Goal: Information Seeking & Learning: Learn about a topic

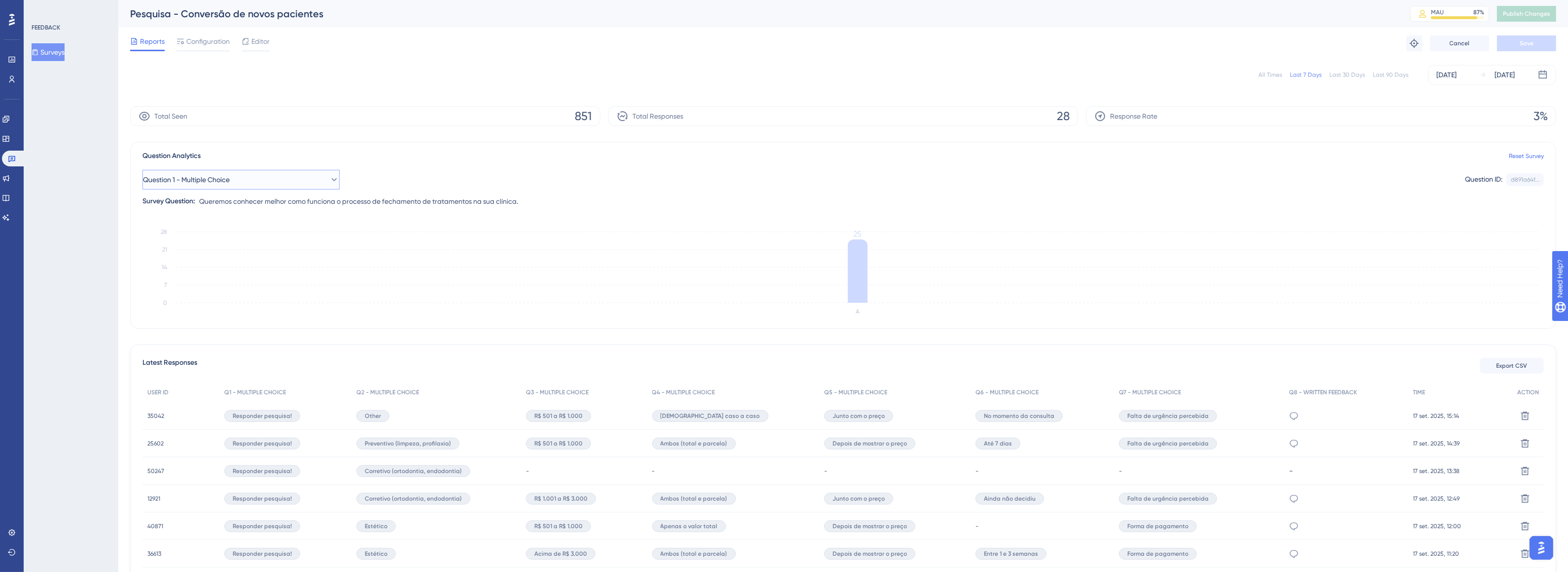
click at [319, 184] on button "Question 1 - Multiple Choice" at bounding box center [241, 180] width 197 height 20
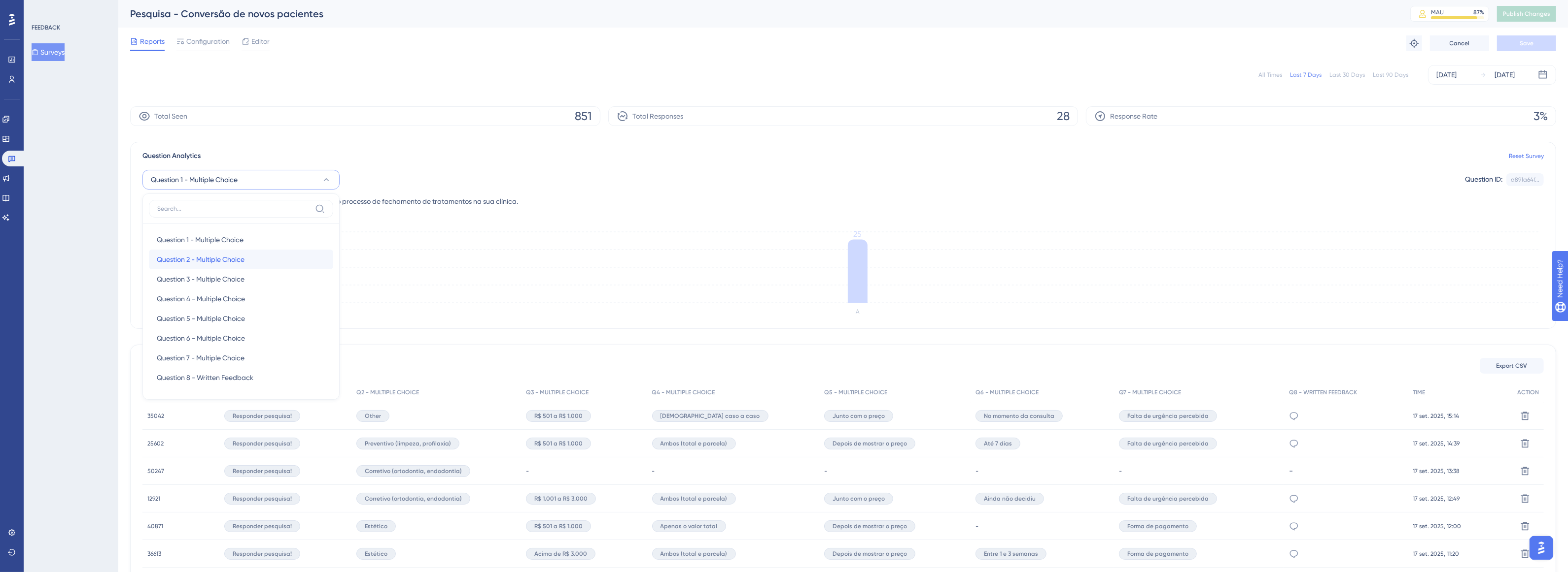
click at [255, 260] on div "Question 2 - Multiple Choice Question 2 - Multiple Choice" at bounding box center [241, 260] width 169 height 20
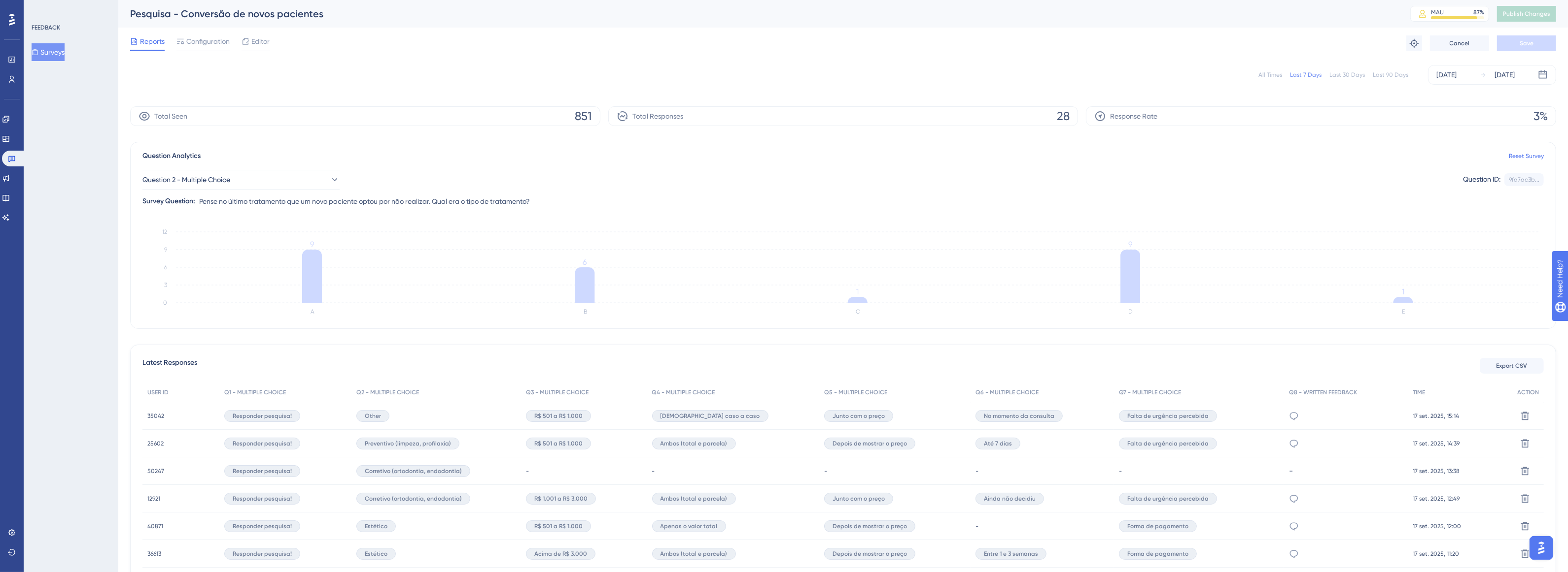
click at [314, 191] on div "Question 2 - Multiple Choice Question ID: 9fa7ac3b... Copy Survey Question: Pen…" at bounding box center [843, 184] width 1401 height 45
click at [317, 183] on button "Question 2 - Multiple Choice" at bounding box center [241, 180] width 197 height 20
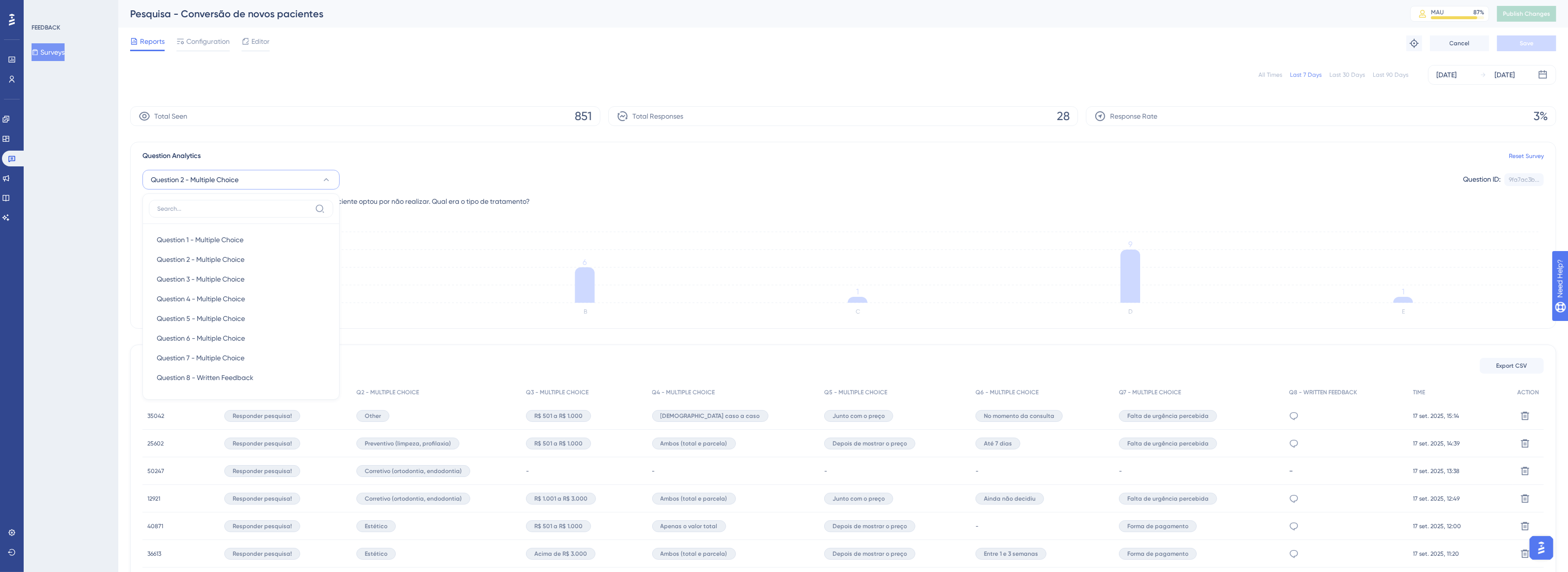
scroll to position [11, 0]
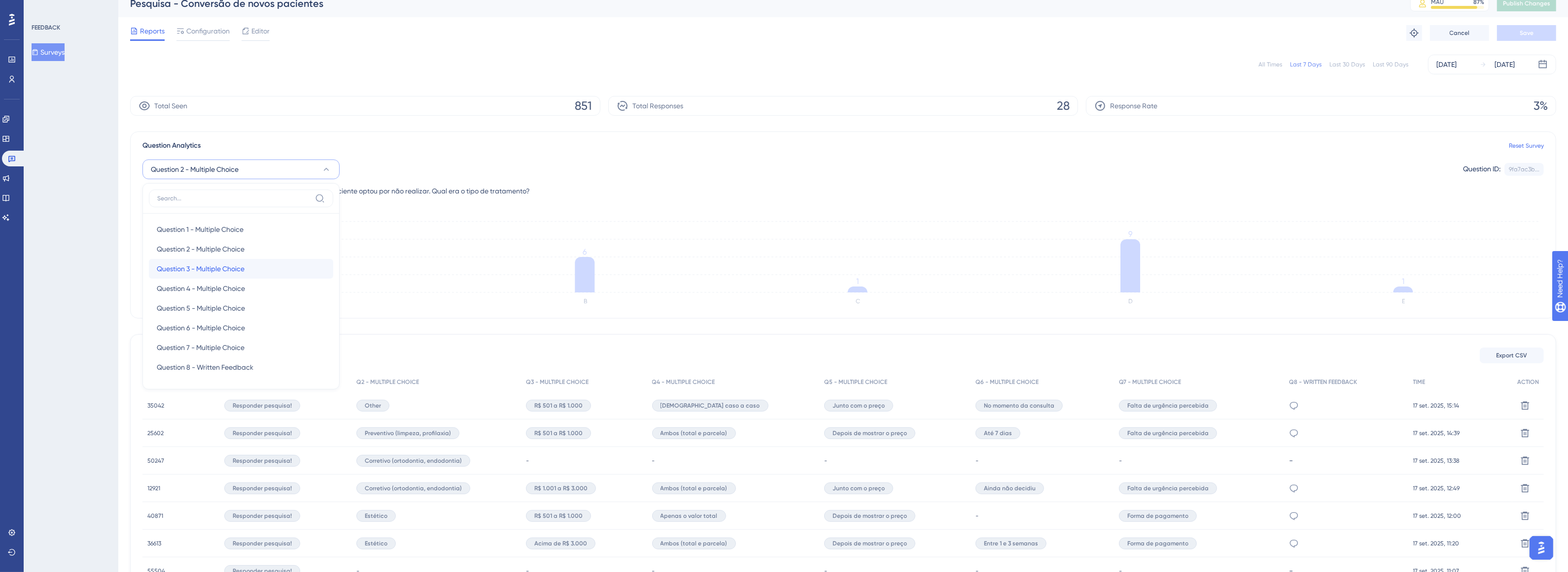
click at [285, 264] on div "Question 3 - Multiple Choice Question 3 - Multiple Choice" at bounding box center [241, 269] width 169 height 20
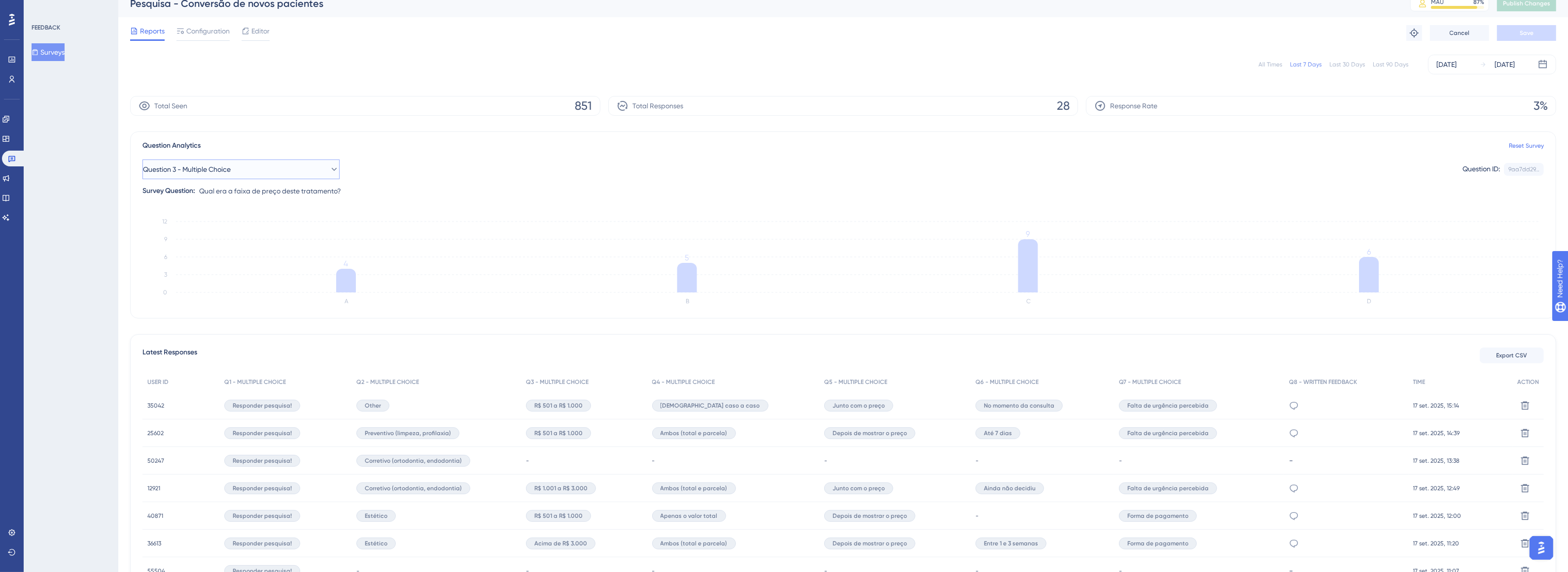
click at [270, 170] on button "Question 3 - Multiple Choice" at bounding box center [241, 170] width 197 height 20
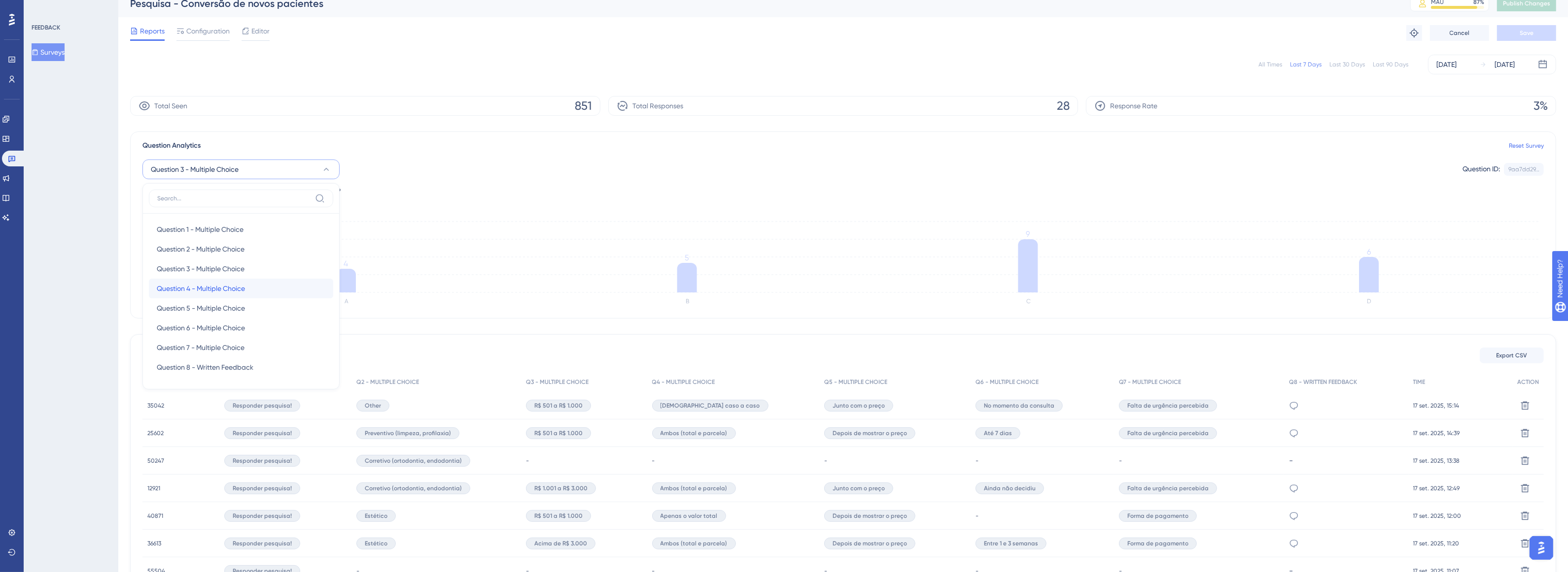
click at [265, 288] on div "Question 4 - Multiple Choice Question 4 - Multiple Choice" at bounding box center [241, 289] width 169 height 20
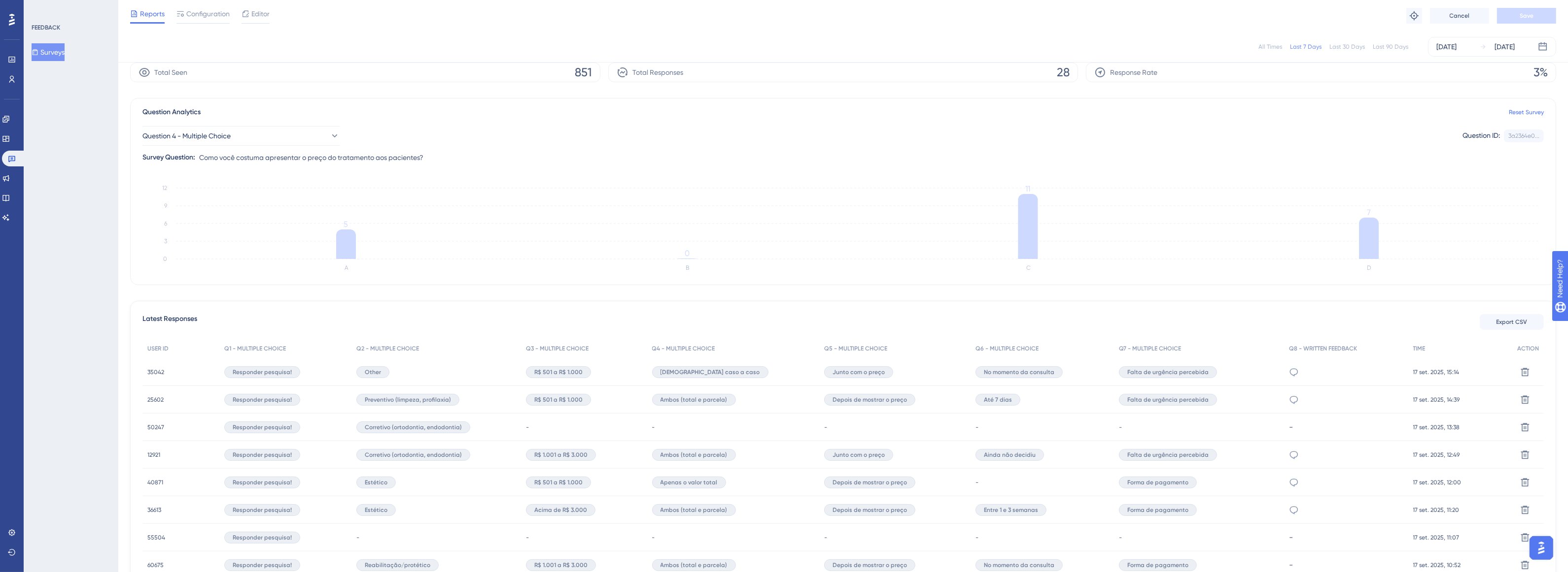
scroll to position [61, 0]
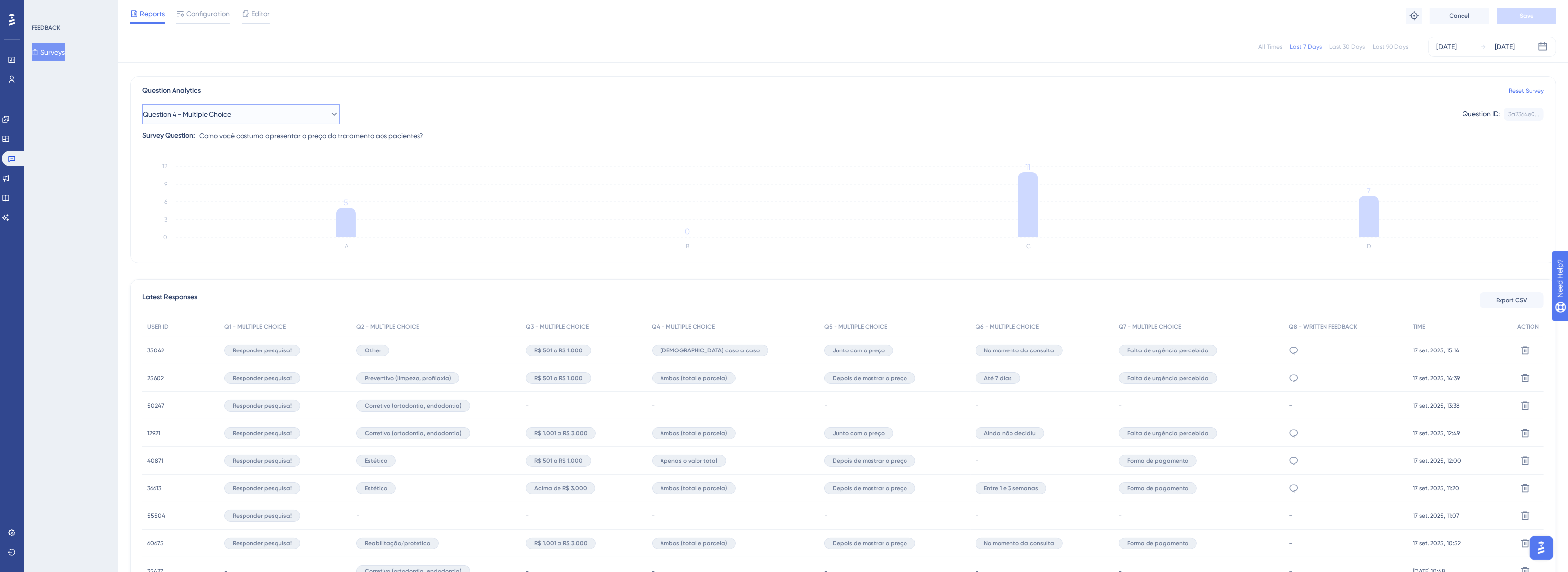
click at [337, 115] on button "Question 4 - Multiple Choice" at bounding box center [241, 115] width 197 height 20
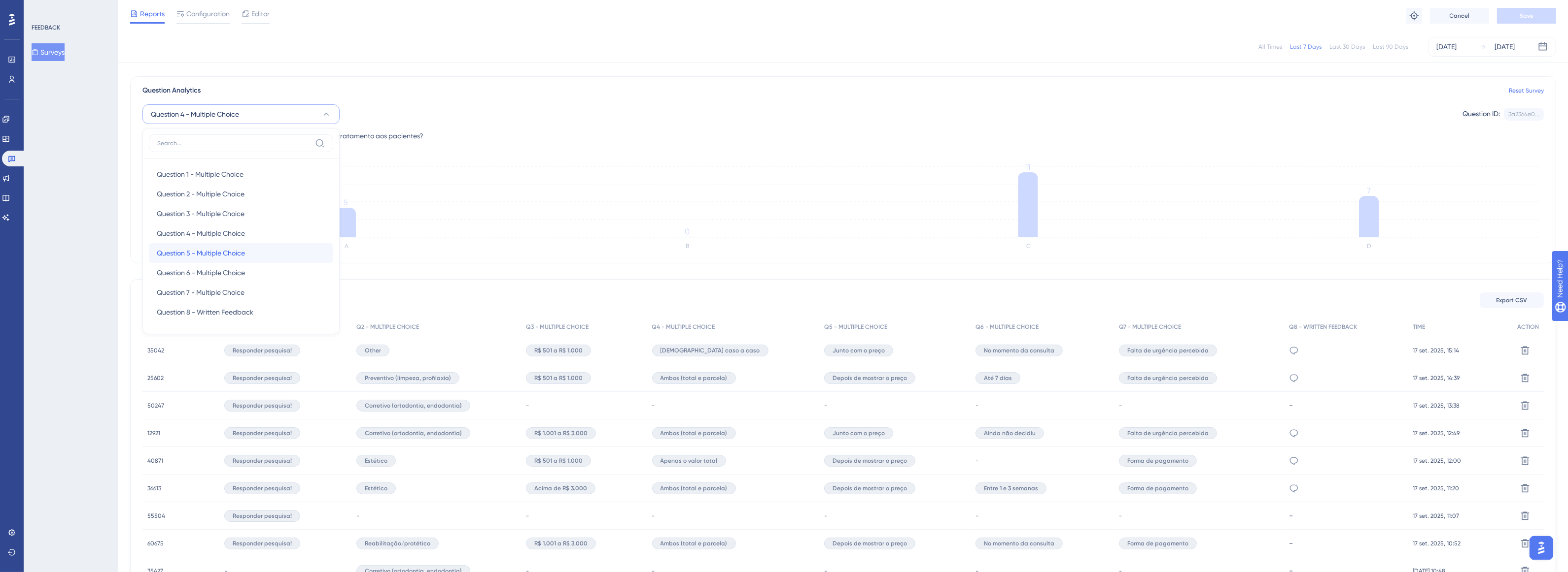
click at [304, 254] on div "Question 5 - Multiple Choice Question 5 - Multiple Choice" at bounding box center [241, 253] width 169 height 20
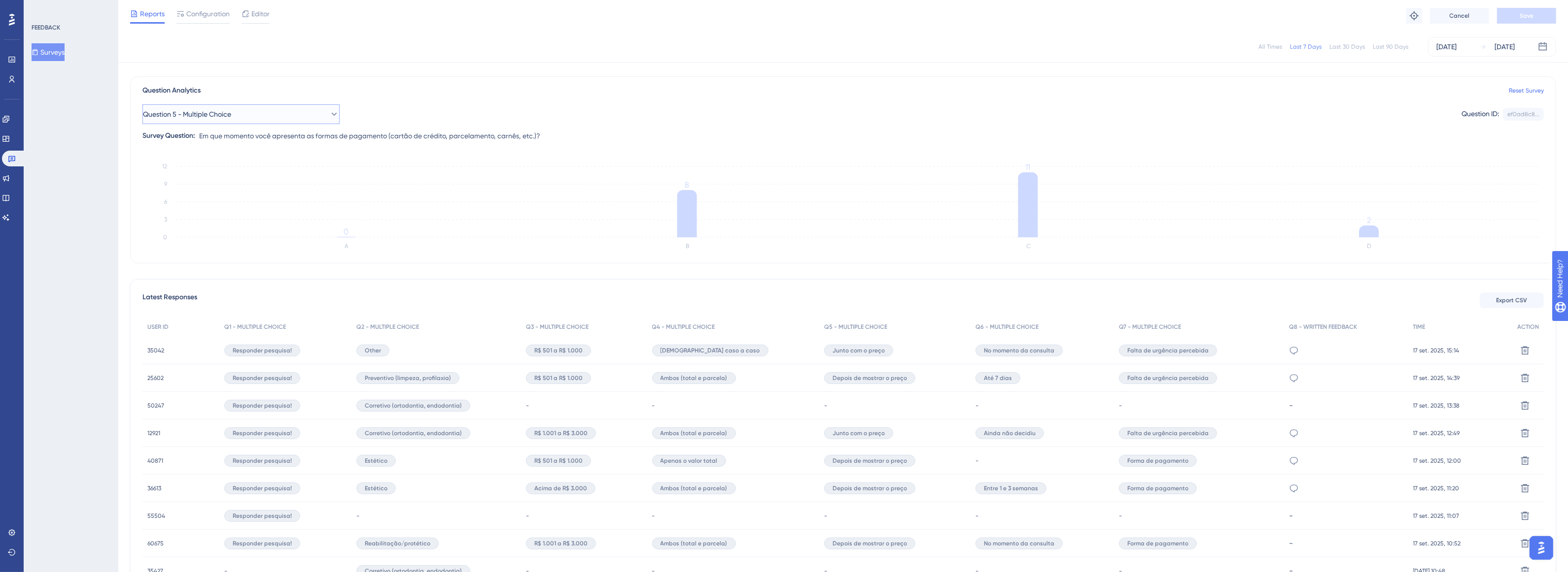
click at [329, 119] on icon at bounding box center [334, 114] width 10 height 10
click at [254, 270] on div "Question 6 - Multiple Choice Question 6 - Multiple Choice" at bounding box center [241, 273] width 169 height 20
click at [329, 118] on icon at bounding box center [334, 114] width 10 height 10
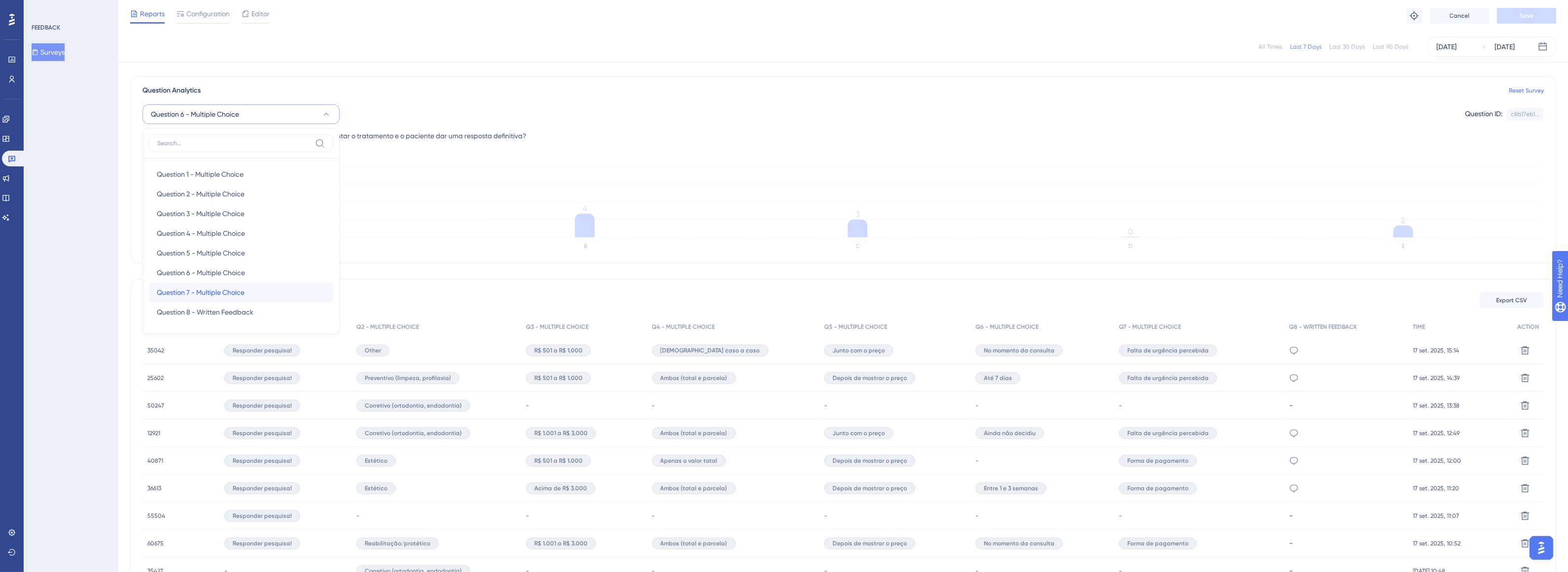
click at [279, 293] on div "Question 7 - Multiple Choice Question 7 - Multiple Choice" at bounding box center [241, 293] width 169 height 20
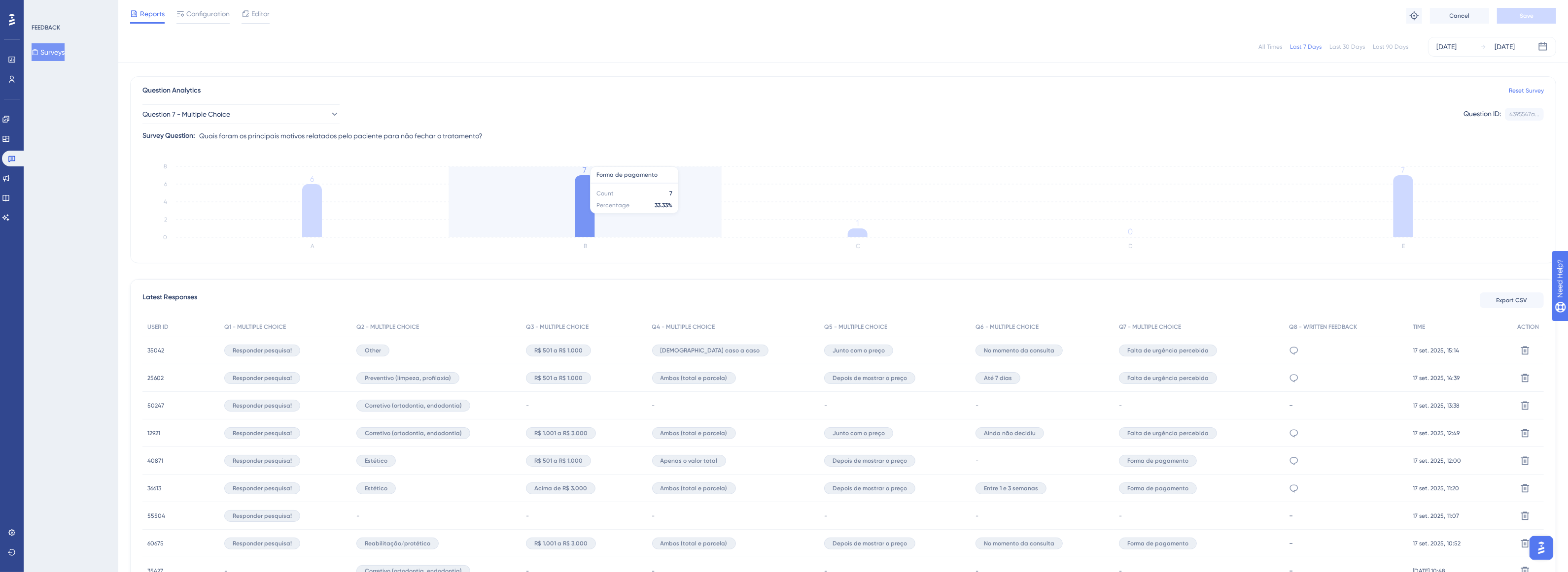
click at [584, 209] on icon at bounding box center [584, 206] width 20 height 62
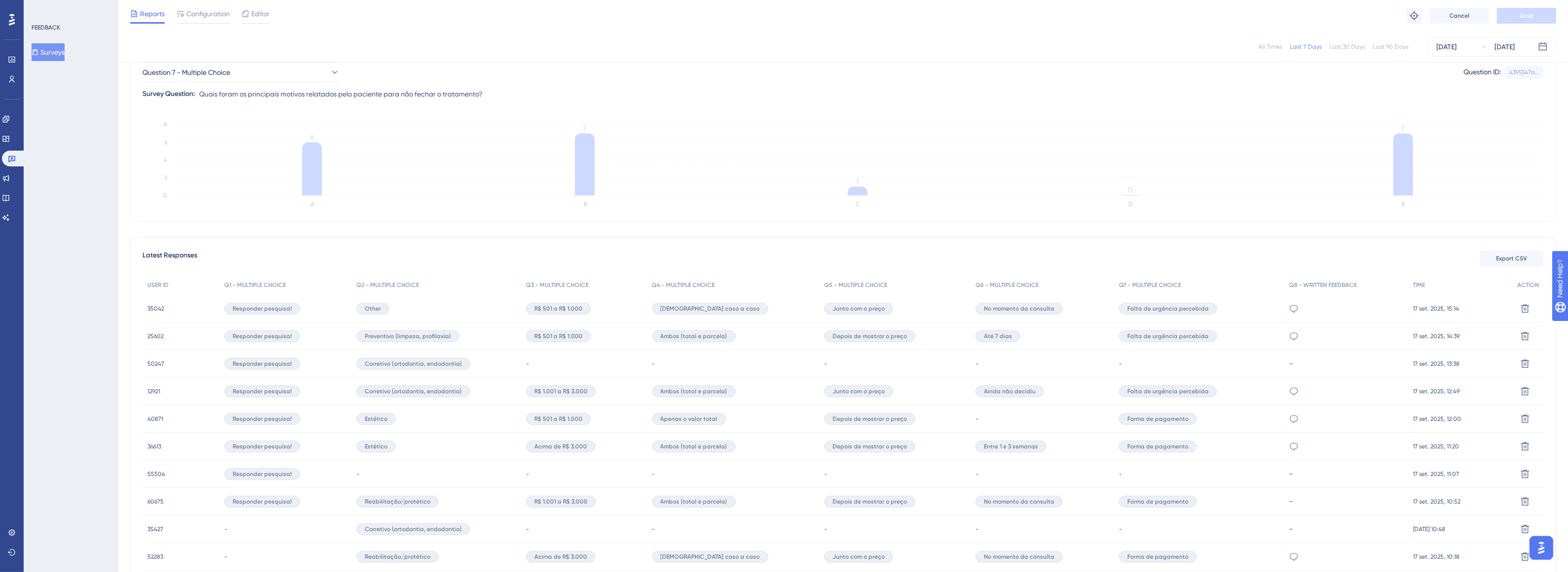
scroll to position [0, 0]
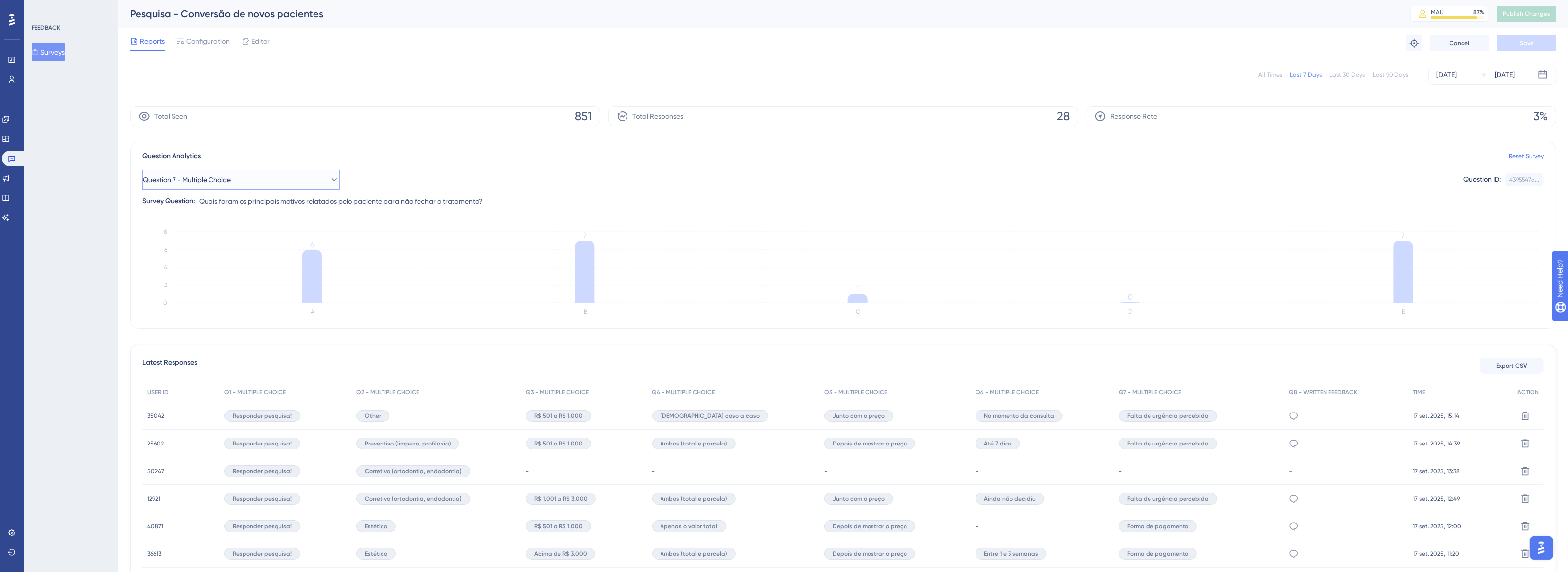
click at [329, 175] on icon at bounding box center [334, 180] width 10 height 10
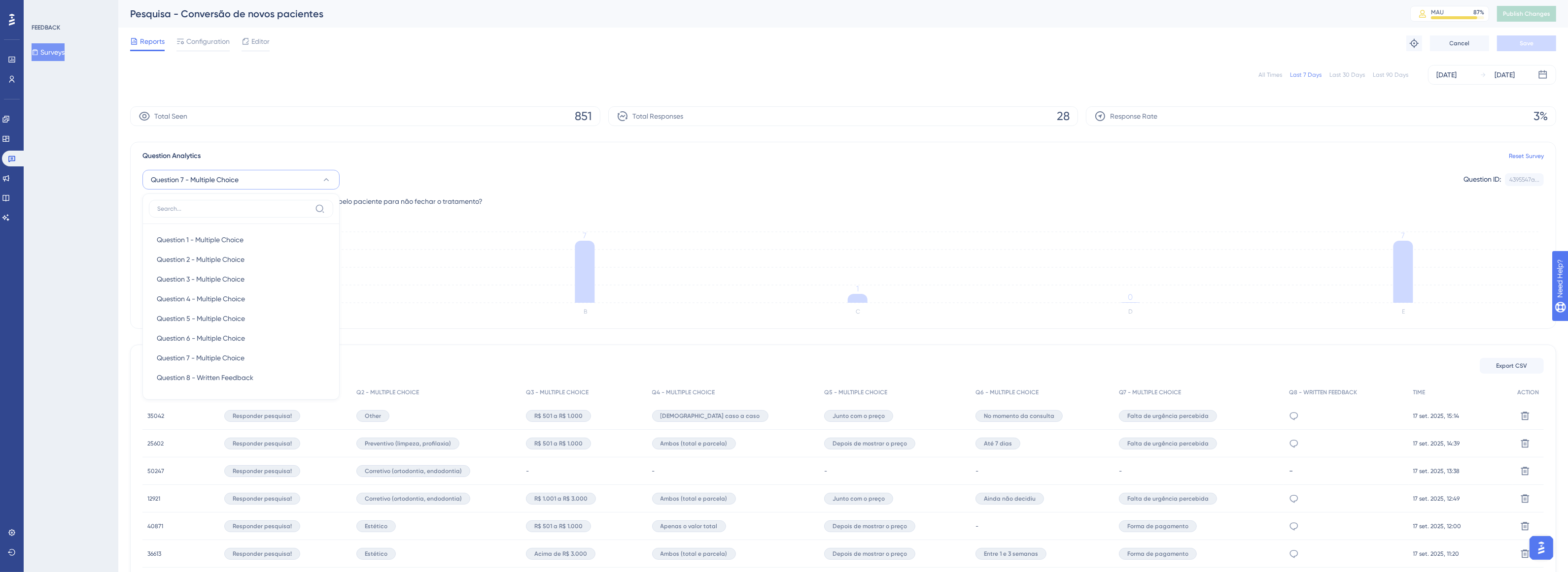
scroll to position [11, 0]
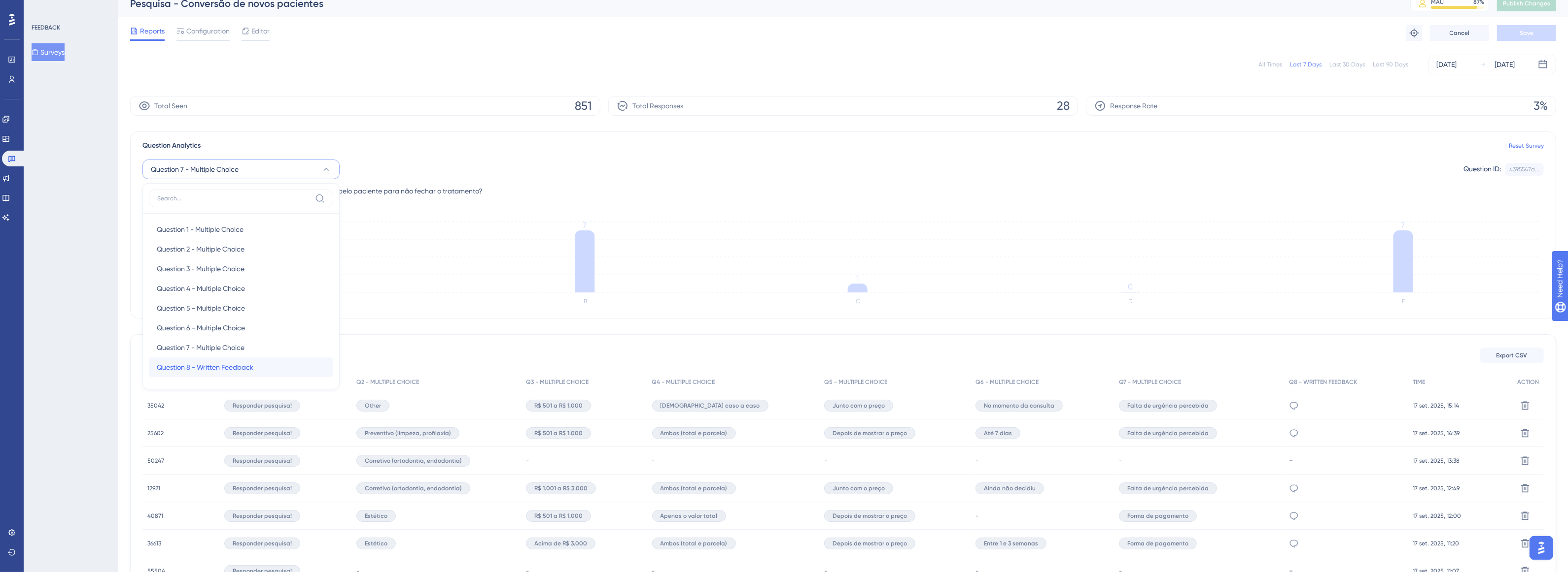
click at [264, 365] on div "Question 8 - Written Feedback Question 8 - Written Feedback" at bounding box center [241, 368] width 169 height 20
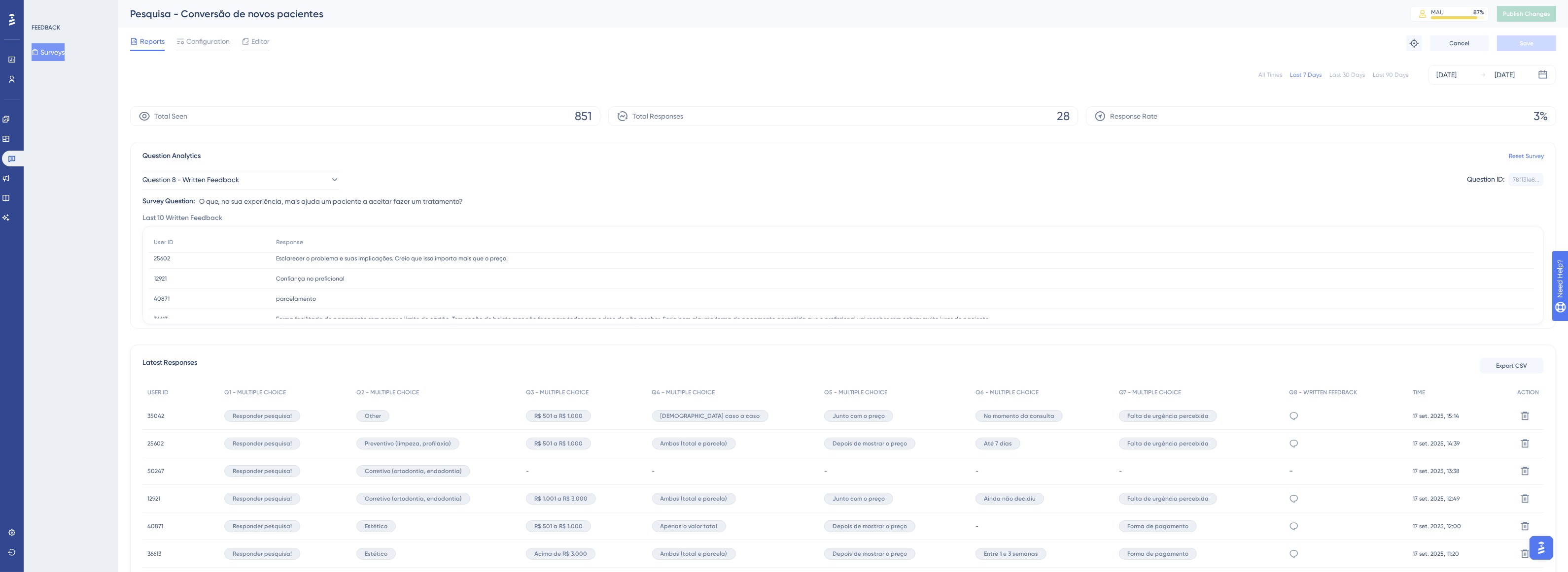
scroll to position [0, 0]
